Goal: Communication & Community: Connect with others

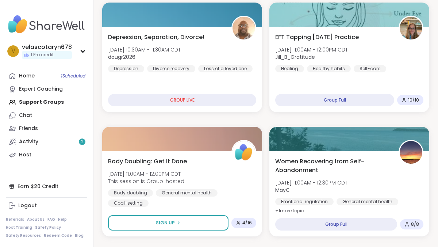
scroll to position [378, 0]
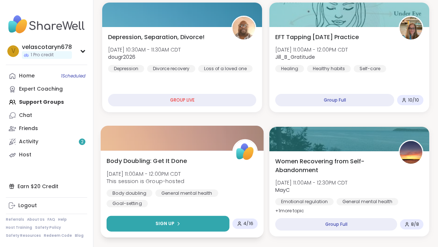
click at [183, 220] on button "Sign Up" at bounding box center [168, 224] width 123 height 16
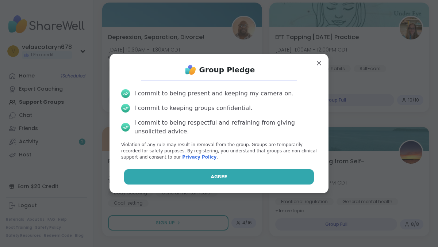
click at [200, 180] on button "Agree" at bounding box center [219, 176] width 190 height 15
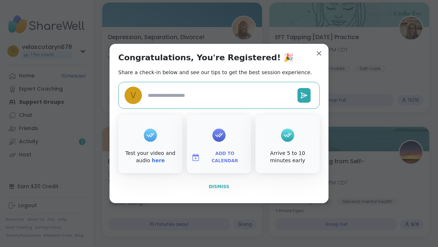
type textarea "*"
click at [225, 182] on button "Dismiss" at bounding box center [219, 186] width 202 height 15
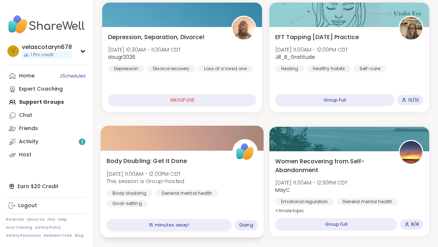
click at [225, 182] on div "Body Doubling: Get It Done Sat, Oct 11 | 11:00AM - 12:00PM CDT This session is …" at bounding box center [182, 181] width 151 height 51
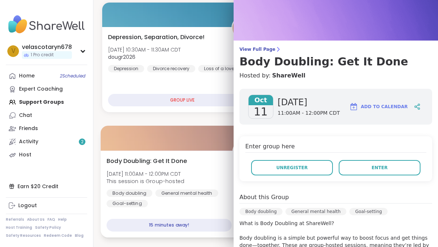
scroll to position [18, 0]
click at [184, 205] on div "Body doubling General mental health Goal-setting" at bounding box center [182, 198] width 151 height 18
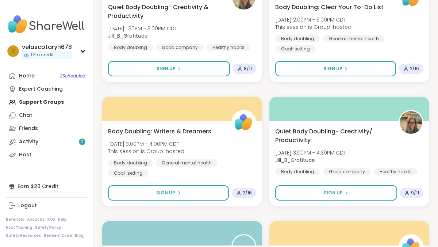
scroll to position [1153, 0]
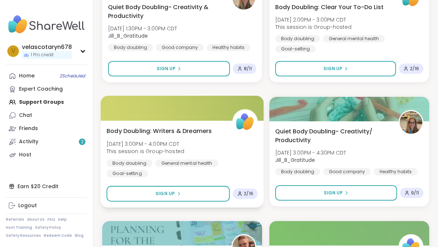
click at [219, 129] on div "Body Doubling: Writers & Dreamers Sat, Oct 11 | 3:00PM - 4:00PM CDT This sessio…" at bounding box center [182, 151] width 151 height 51
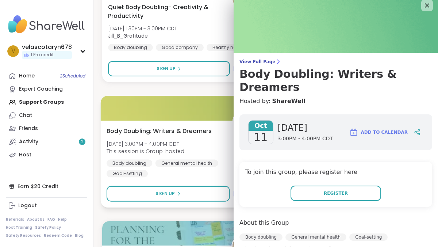
scroll to position [0, 0]
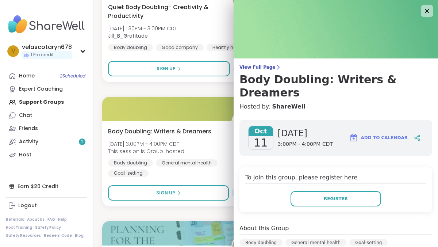
click at [423, 15] on icon at bounding box center [427, 10] width 9 height 9
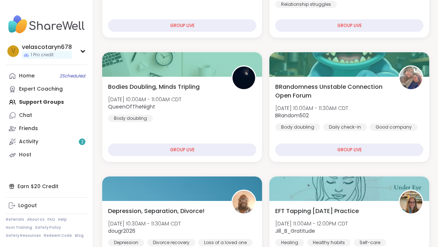
scroll to position [203, 0]
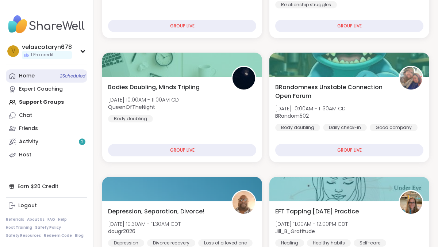
click at [65, 79] on link "Home 2 Scheduled" at bounding box center [46, 75] width 81 height 13
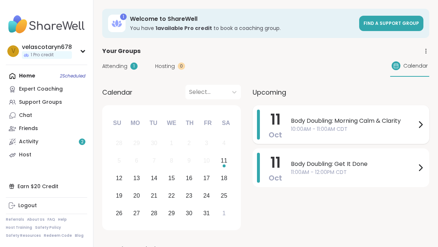
click at [305, 131] on span "10:00AM - 11:00AM CDT" at bounding box center [353, 129] width 125 height 8
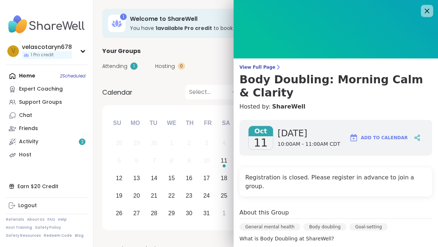
click at [427, 9] on icon at bounding box center [427, 10] width 9 height 9
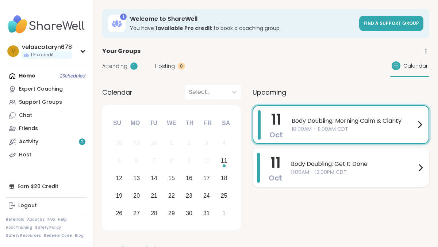
click at [371, 166] on span "Body Doubling: Get It Done" at bounding box center [353, 164] width 125 height 9
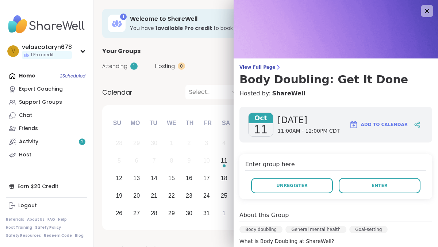
click at [427, 15] on icon at bounding box center [427, 10] width 9 height 9
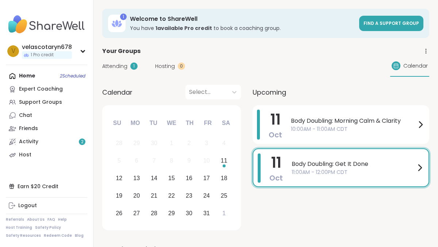
click at [406, 167] on span "Body Doubling: Get It Done" at bounding box center [354, 164] width 124 height 9
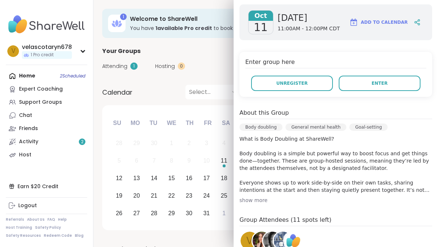
scroll to position [98, 0]
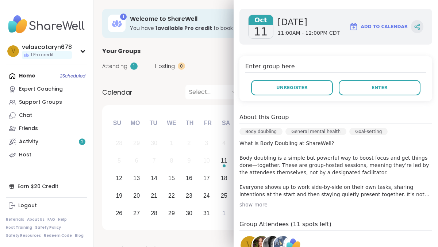
click at [420, 22] on div at bounding box center [417, 26] width 12 height 13
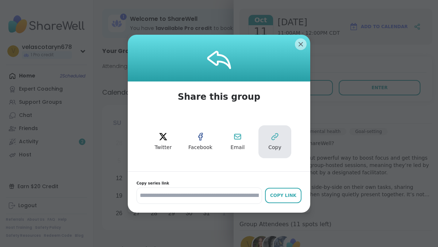
click at [277, 142] on button "Copy" at bounding box center [275, 141] width 33 height 33
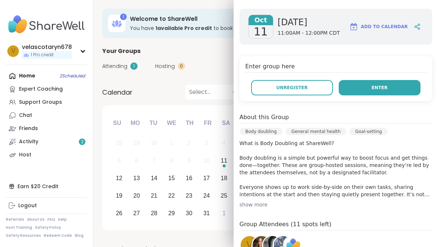
click at [394, 90] on button "Enter" at bounding box center [380, 87] width 82 height 15
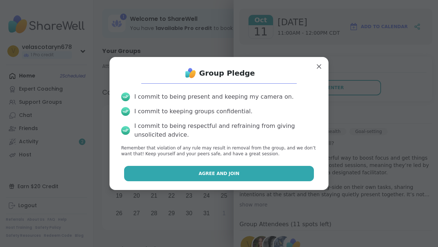
click at [297, 167] on button "Agree and Join" at bounding box center [219, 173] width 190 height 15
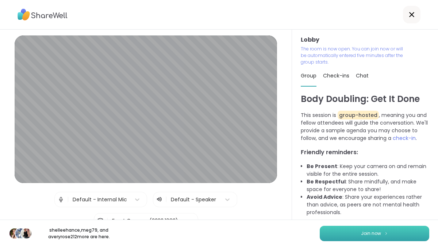
click at [379, 236] on span "Join now" at bounding box center [371, 233] width 20 height 7
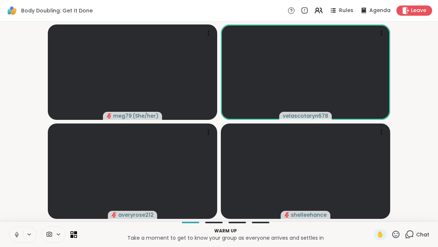
click at [16, 236] on icon at bounding box center [17, 234] width 4 height 2
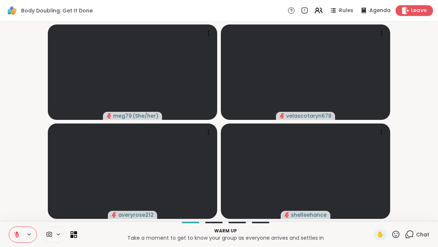
click at [412, 11] on span "Leave" at bounding box center [419, 11] width 16 height 8
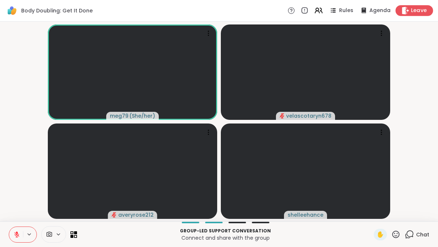
click at [421, 9] on span "Leave" at bounding box center [419, 11] width 16 height 8
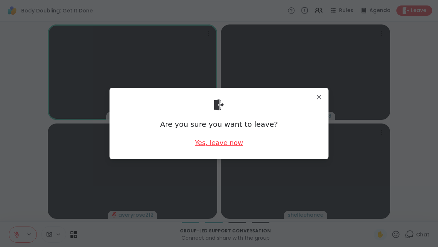
click at [230, 144] on div "Yes, leave now" at bounding box center [219, 142] width 48 height 9
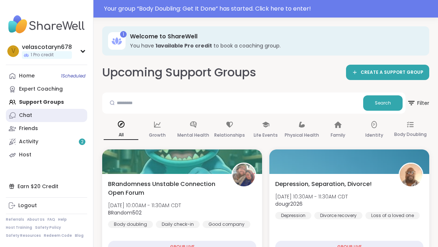
click at [43, 119] on link "Chat" at bounding box center [46, 115] width 81 height 13
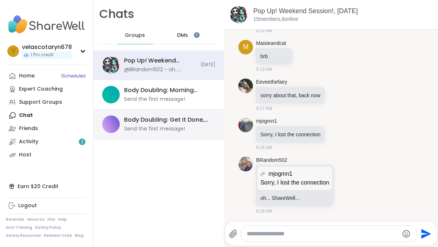
click at [156, 118] on div "Body Doubling: Get It Done, [DATE]" at bounding box center [167, 120] width 87 height 8
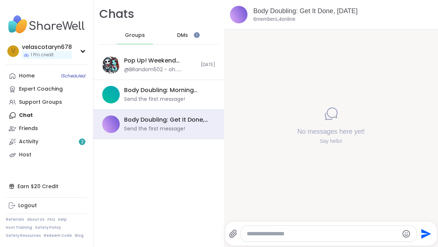
click at [315, 225] on div "Send" at bounding box center [331, 234] width 212 height 24
click at [308, 231] on textarea "Type your message" at bounding box center [323, 233] width 152 height 7
type textarea "*"
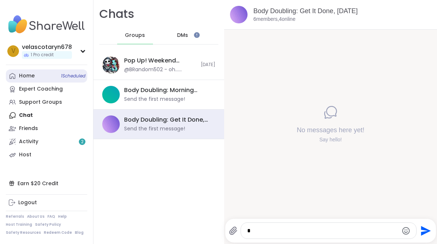
click at [35, 78] on link "Home 1 Scheduled" at bounding box center [46, 75] width 81 height 13
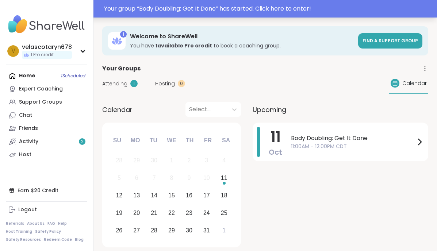
click at [283, 11] on div "Your group “ Body Doubling: Get It Done ” has started. Click here to enter!" at bounding box center [268, 8] width 329 height 9
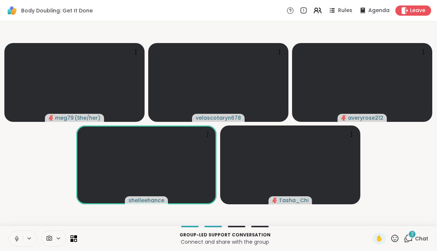
click at [14, 238] on icon at bounding box center [17, 239] width 7 height 7
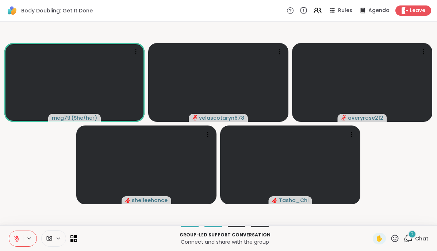
click at [413, 234] on span "2" at bounding box center [412, 234] width 3 height 6
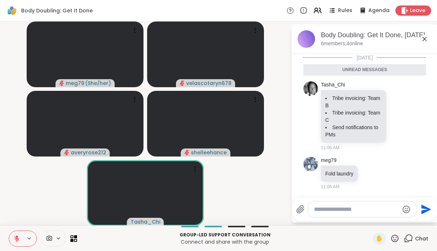
click at [424, 40] on icon at bounding box center [424, 39] width 9 height 9
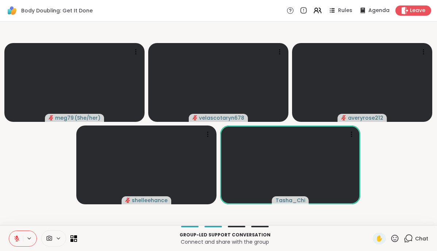
click at [22, 237] on button at bounding box center [16, 238] width 14 height 15
click at [16, 242] on button at bounding box center [16, 238] width 14 height 15
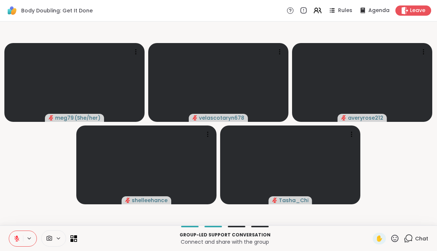
click at [19, 243] on button at bounding box center [16, 238] width 14 height 15
click at [19, 240] on icon at bounding box center [17, 239] width 7 height 7
click at [413, 14] on span "Leave" at bounding box center [418, 11] width 16 height 8
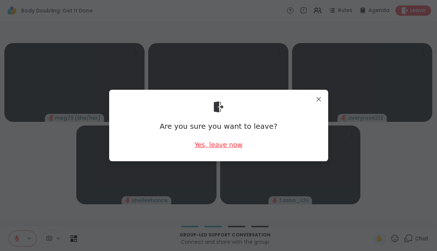
click at [228, 142] on div "Yes, leave now" at bounding box center [218, 144] width 48 height 9
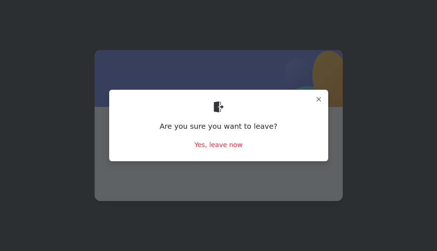
click at [233, 147] on span at bounding box center [218, 144] width 213 height 39
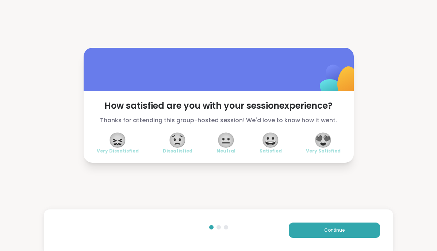
click at [329, 142] on span "😍" at bounding box center [323, 140] width 18 height 13
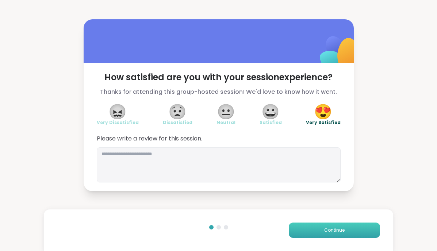
click at [337, 230] on span "Continue" at bounding box center [334, 230] width 20 height 7
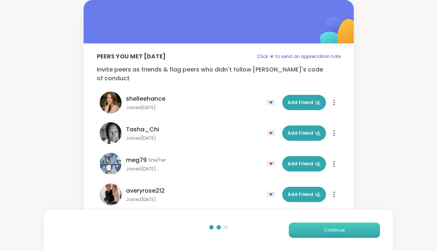
click at [336, 229] on span "Continue" at bounding box center [334, 230] width 20 height 7
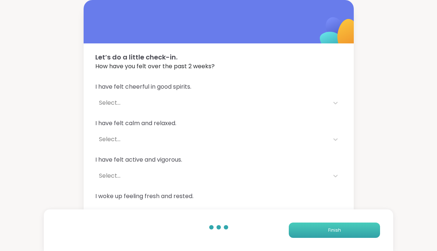
click at [336, 229] on span "Finish" at bounding box center [334, 230] width 13 height 7
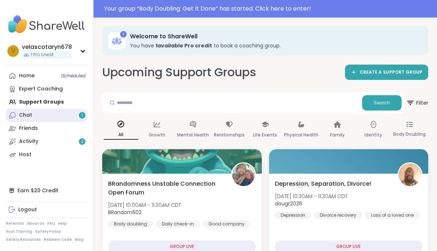
click at [45, 114] on link "Chat 1" at bounding box center [46, 115] width 81 height 13
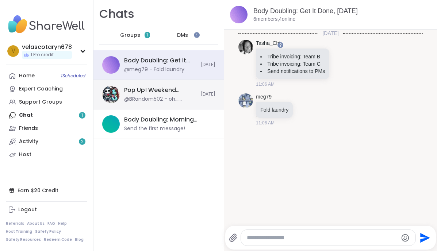
click at [179, 88] on div "Pop Up! Weekend Session!, [DATE]" at bounding box center [160, 90] width 72 height 8
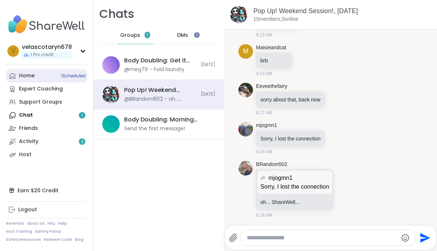
click at [72, 72] on link "Home 1 Scheduled" at bounding box center [46, 75] width 81 height 13
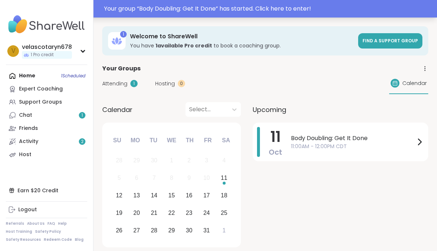
click at [219, 13] on div "Your group “ Body Doubling: Get It Done ” has started. Click here to enter!" at bounding box center [268, 8] width 329 height 9
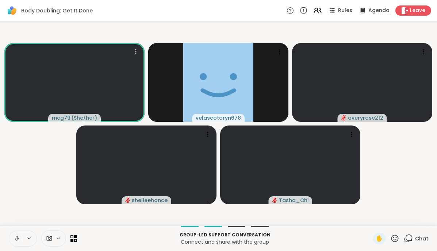
click at [16, 242] on icon at bounding box center [17, 239] width 7 height 7
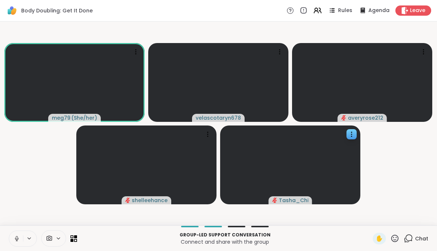
click at [264, 149] on video at bounding box center [290, 165] width 140 height 79
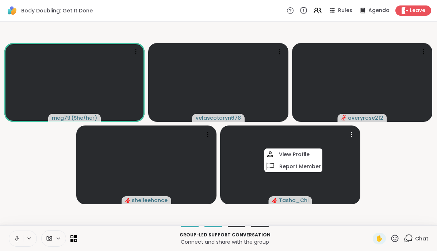
click at [15, 241] on icon at bounding box center [17, 239] width 7 height 7
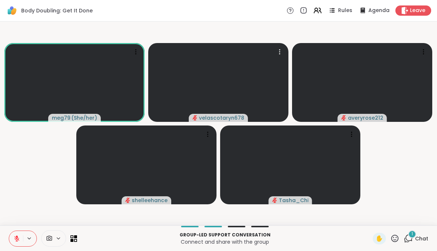
click at [413, 242] on div "1 Chat" at bounding box center [416, 239] width 24 height 12
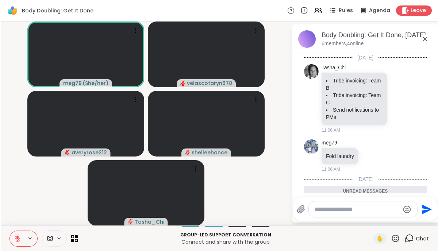
scroll to position [53, 0]
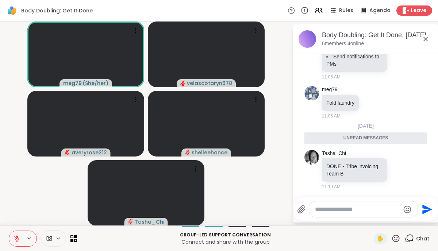
click at [422, 42] on icon at bounding box center [425, 39] width 9 height 9
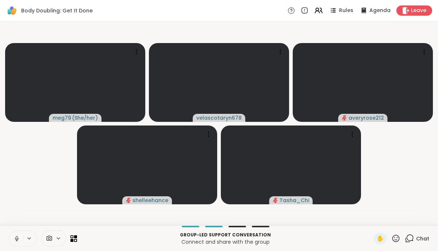
click at [20, 239] on button at bounding box center [16, 238] width 14 height 15
click at [18, 236] on icon at bounding box center [17, 239] width 7 height 7
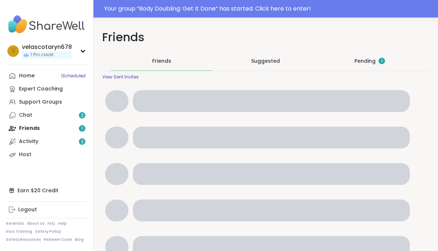
click at [362, 62] on div "Pending 1" at bounding box center [370, 60] width 31 height 7
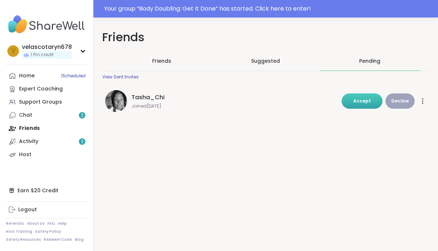
click at [366, 101] on span "Accept" at bounding box center [363, 101] width 18 height 6
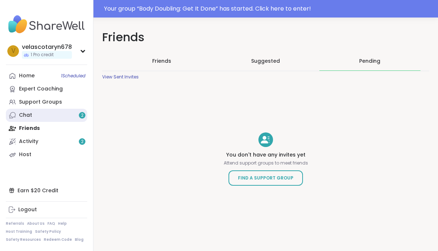
click at [66, 116] on link "Chat 2" at bounding box center [46, 115] width 81 height 13
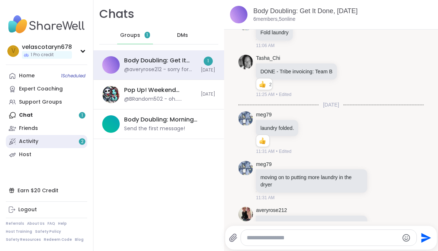
scroll to position [106, 0]
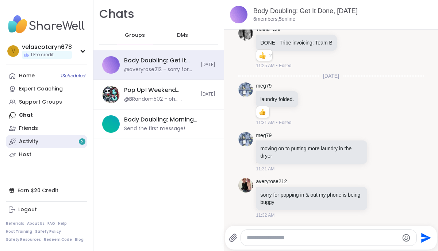
click at [59, 141] on link "Activity 2" at bounding box center [46, 141] width 81 height 13
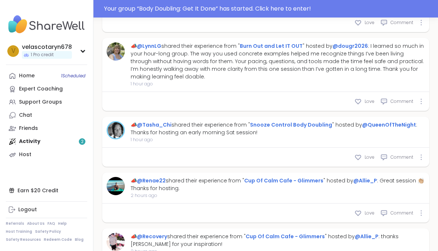
scroll to position [658, 0]
type textarea "*"
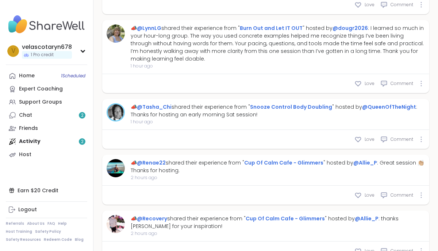
scroll to position [640, 0]
